Goal: Task Accomplishment & Management: Manage account settings

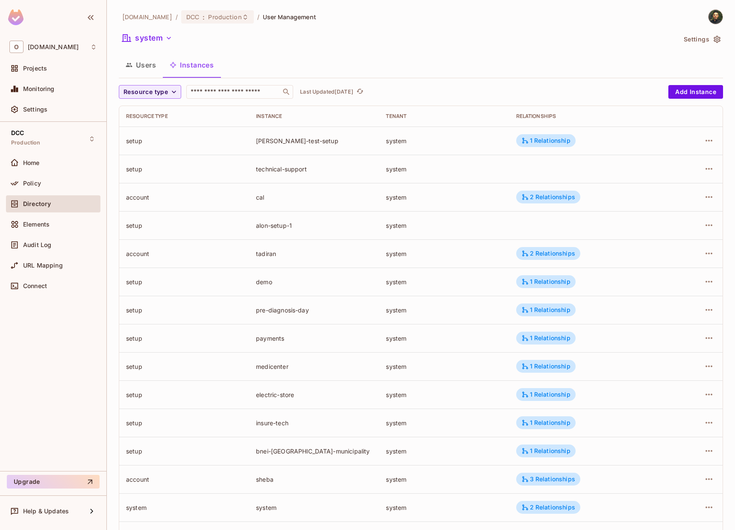
scroll to position [67, 0]
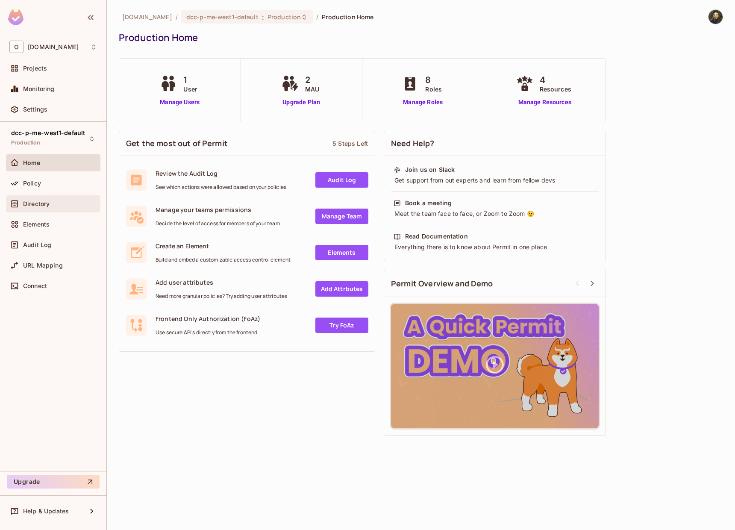
click at [32, 203] on span "Directory" at bounding box center [36, 203] width 27 height 7
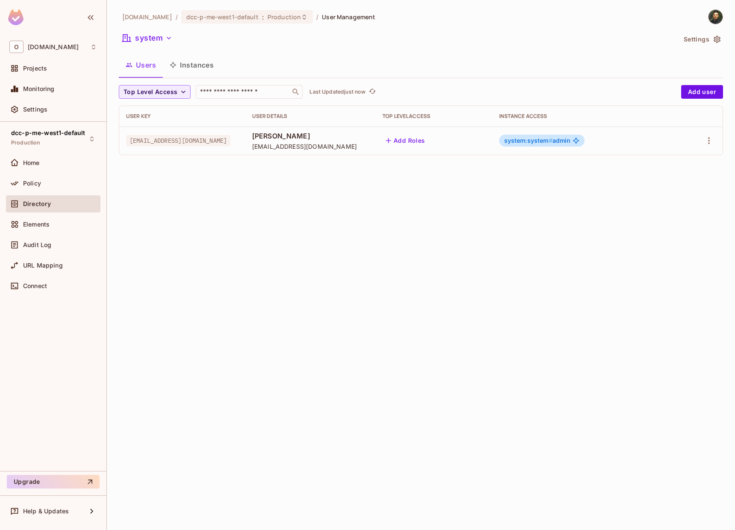
click at [184, 65] on button "Instances" at bounding box center [192, 64] width 58 height 21
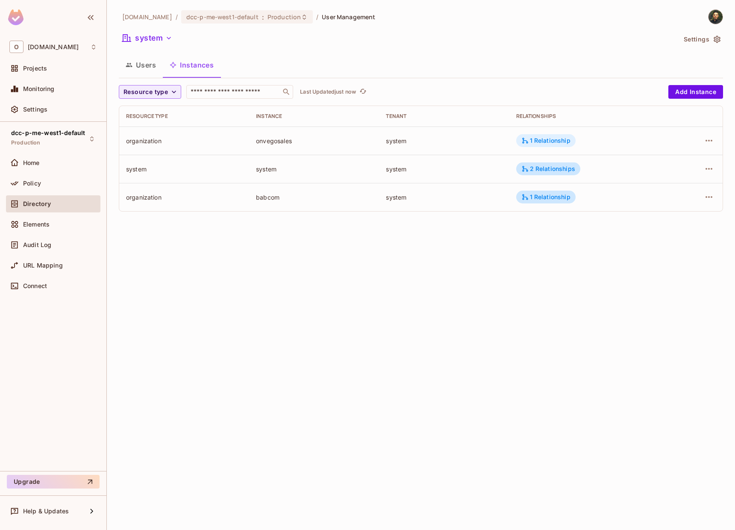
click at [537, 141] on div "1 Relationship" at bounding box center [546, 141] width 49 height 8
click at [635, 235] on div at bounding box center [367, 265] width 735 height 530
click at [703, 141] on button "button" at bounding box center [709, 141] width 14 height 14
click at [660, 190] on li "Delete Resource Instance" at bounding box center [654, 198] width 107 height 19
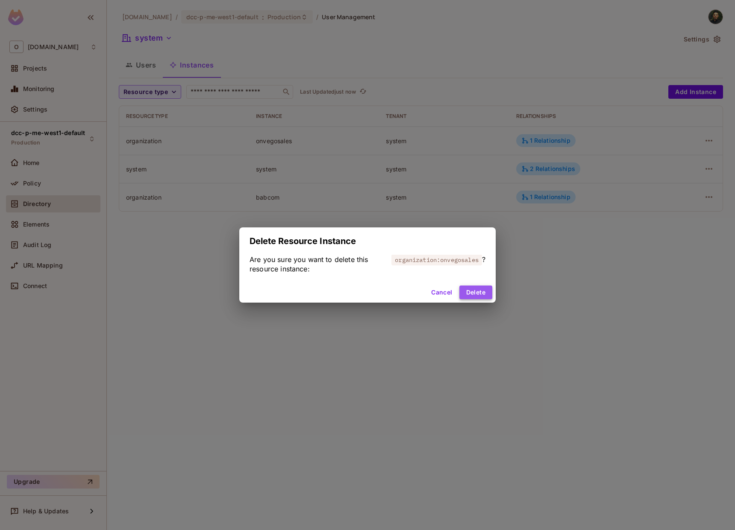
click at [473, 292] on button "Delete" at bounding box center [476, 293] width 33 height 14
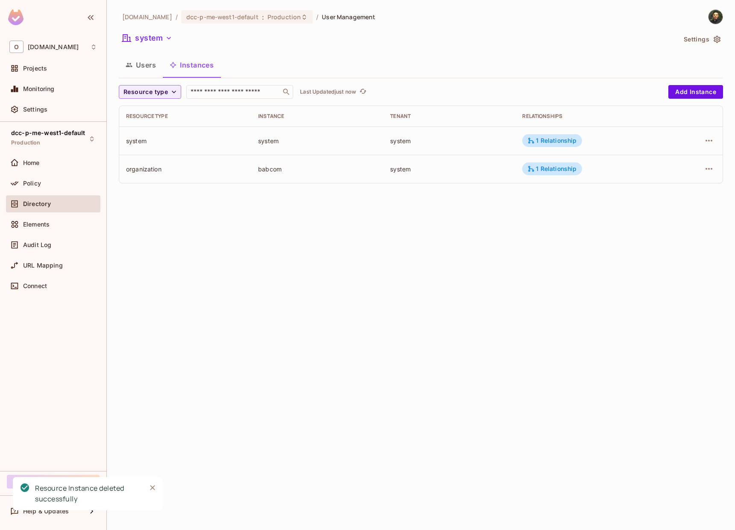
click at [341, 251] on div "onvego.com / dcc-p-me-west1-default : Production / User Management system Setti…" at bounding box center [421, 265] width 628 height 530
click at [326, 232] on div "onvego.com / dcc-p-me-west1-default : Production / User Management system Setti…" at bounding box center [421, 265] width 628 height 530
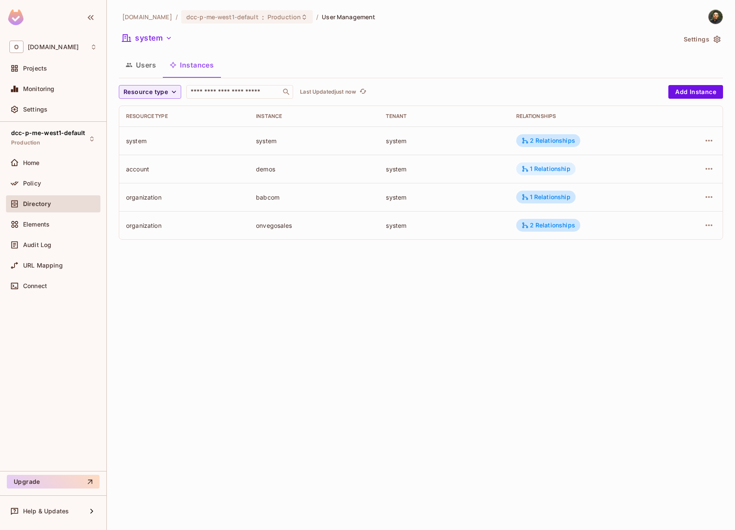
click at [562, 167] on div "1 Relationship" at bounding box center [546, 169] width 49 height 8
click at [677, 166] on div at bounding box center [367, 265] width 735 height 530
click at [703, 168] on button "button" at bounding box center [709, 169] width 14 height 14
click at [655, 224] on div "Delete Resource Instance" at bounding box center [662, 226] width 74 height 9
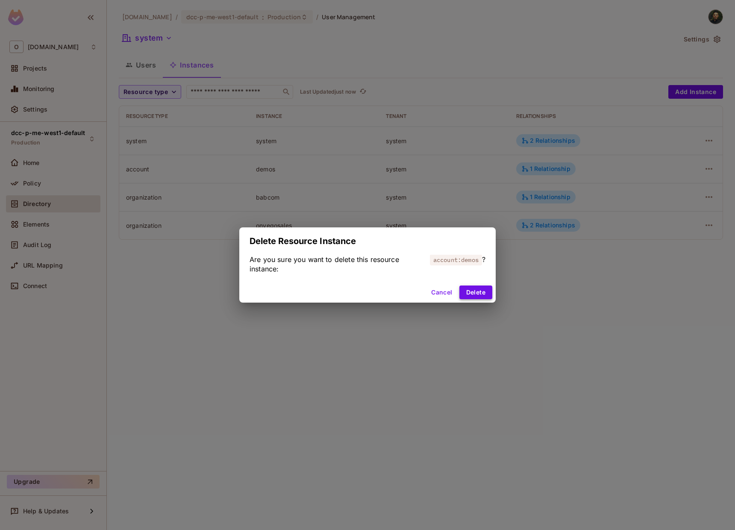
click at [477, 295] on button "Delete" at bounding box center [476, 293] width 33 height 14
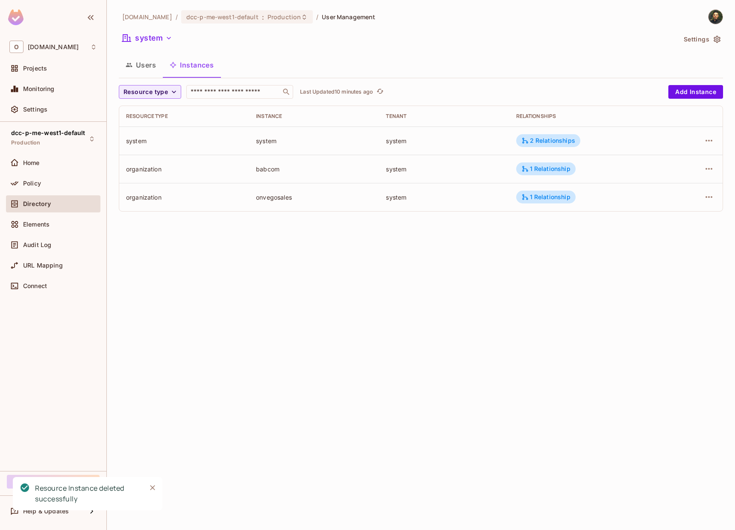
click at [356, 262] on div "onvego.com / dcc-p-me-west1-default : Production / User Management system Setti…" at bounding box center [421, 265] width 628 height 530
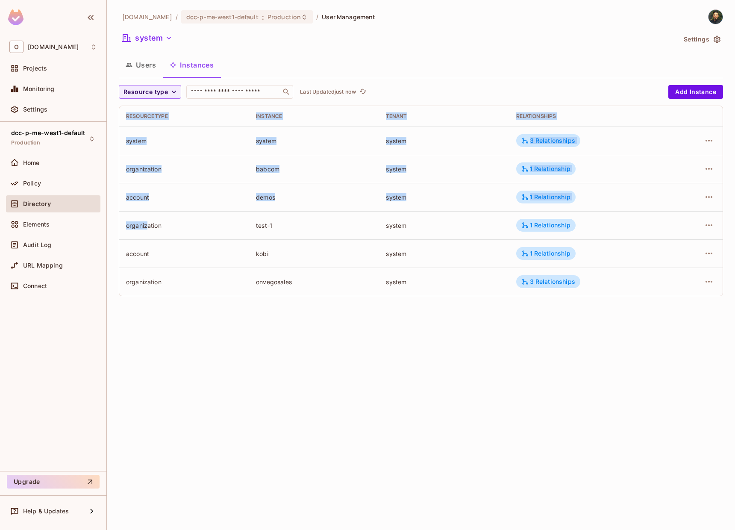
drag, startPoint x: 118, startPoint y: 226, endPoint x: 162, endPoint y: 226, distance: 43.6
click at [151, 227] on div "[DOMAIN_NAME] / dcc-p-me-west1-default : Production / User Management system Se…" at bounding box center [421, 265] width 628 height 530
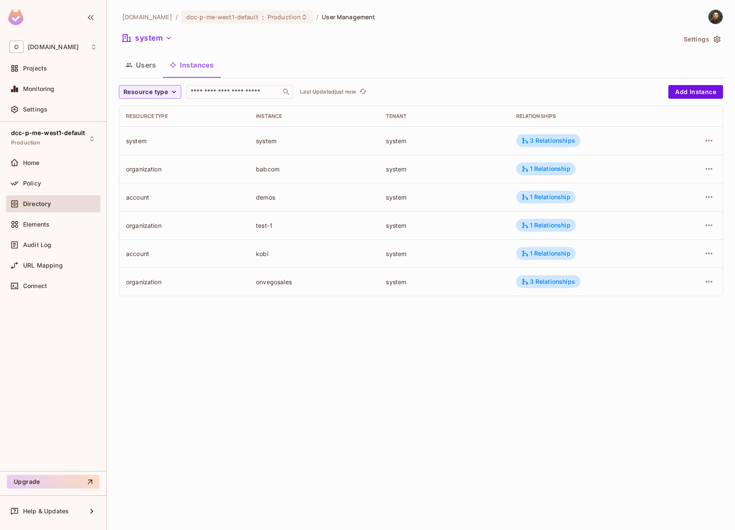
click at [162, 226] on div "organization" at bounding box center [184, 225] width 116 height 8
click at [283, 226] on div "test-1" at bounding box center [314, 225] width 116 height 8
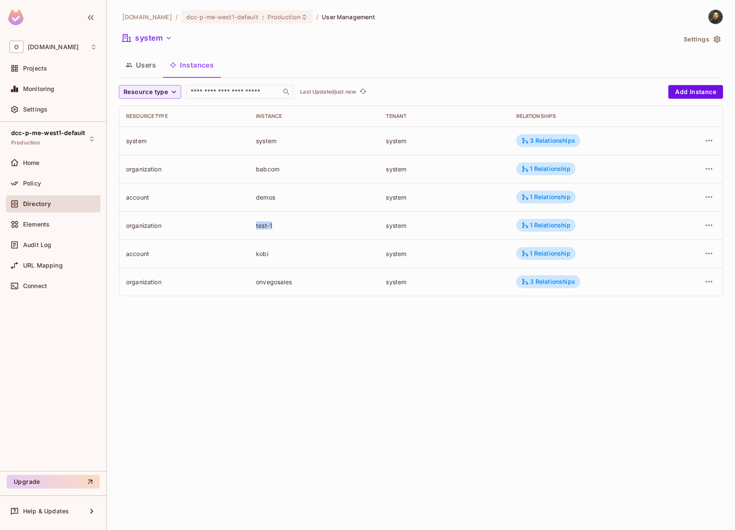
click at [283, 226] on div "test-1" at bounding box center [314, 225] width 116 height 8
click at [273, 229] on div "test-1" at bounding box center [314, 225] width 116 height 8
drag, startPoint x: 276, startPoint y: 229, endPoint x: 121, endPoint y: 227, distance: 155.2
click at [121, 227] on tr "organization test-1 system 1 Relationship" at bounding box center [421, 225] width 604 height 28
click at [121, 227] on td "organization" at bounding box center [184, 225] width 130 height 28
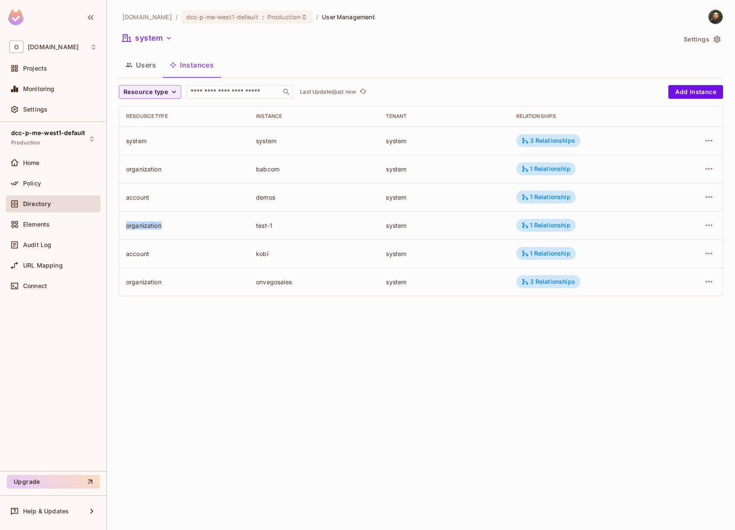
drag, startPoint x: 151, startPoint y: 230, endPoint x: 184, endPoint y: 235, distance: 33.2
click at [184, 235] on td "organization" at bounding box center [184, 225] width 130 height 28
click at [710, 226] on icon "button" at bounding box center [709, 225] width 10 height 10
click at [669, 287] on span "Delete Resource Instance" at bounding box center [662, 283] width 79 height 14
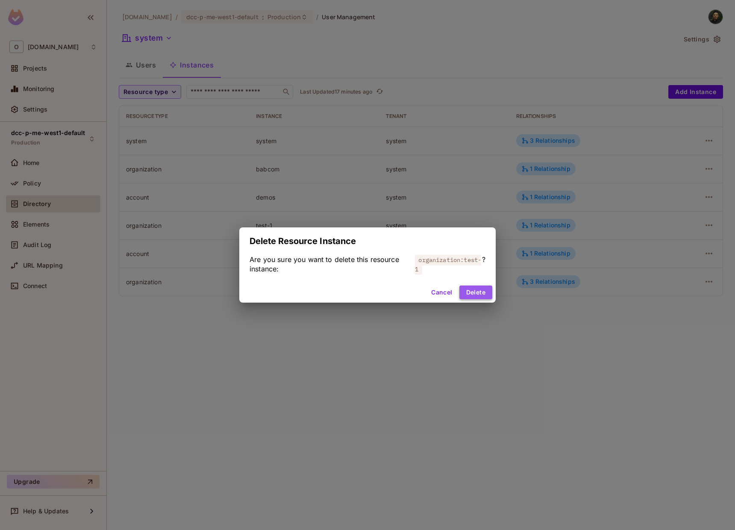
click at [476, 299] on button "Delete" at bounding box center [476, 293] width 33 height 14
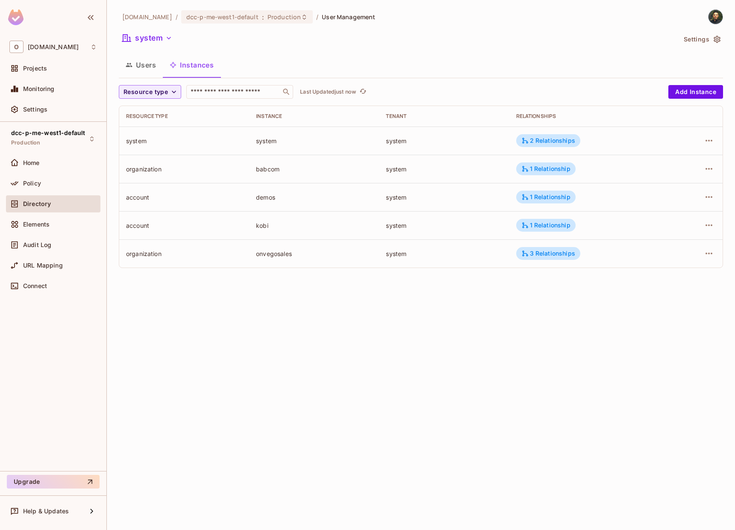
click at [349, 298] on div "onvego.com / dcc-p-me-west1-default : Production / User Management system Setti…" at bounding box center [421, 265] width 628 height 530
